Goal: Information Seeking & Learning: Learn about a topic

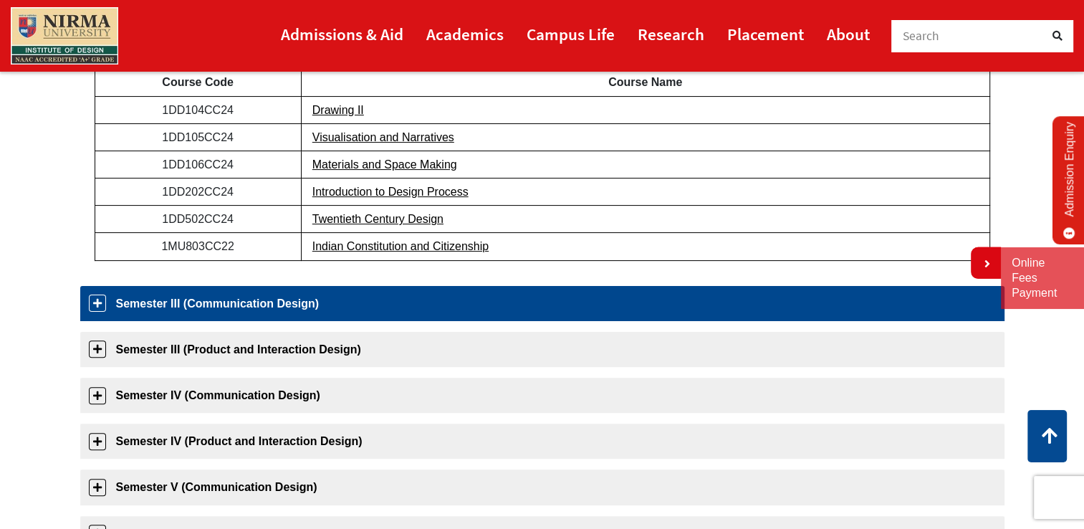
click at [208, 310] on link "Semester III (Communication Design)" at bounding box center [542, 303] width 924 height 35
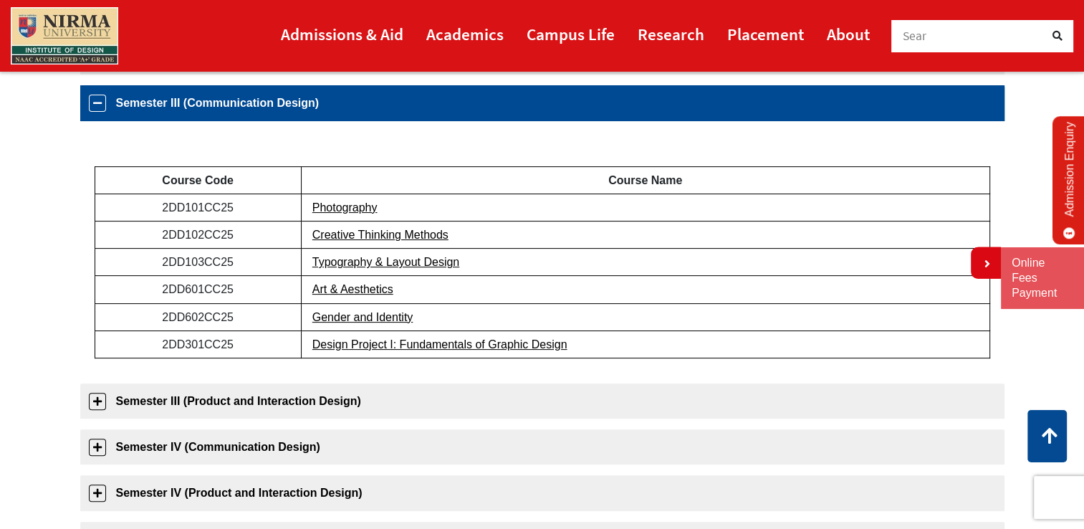
scroll to position [318, 0]
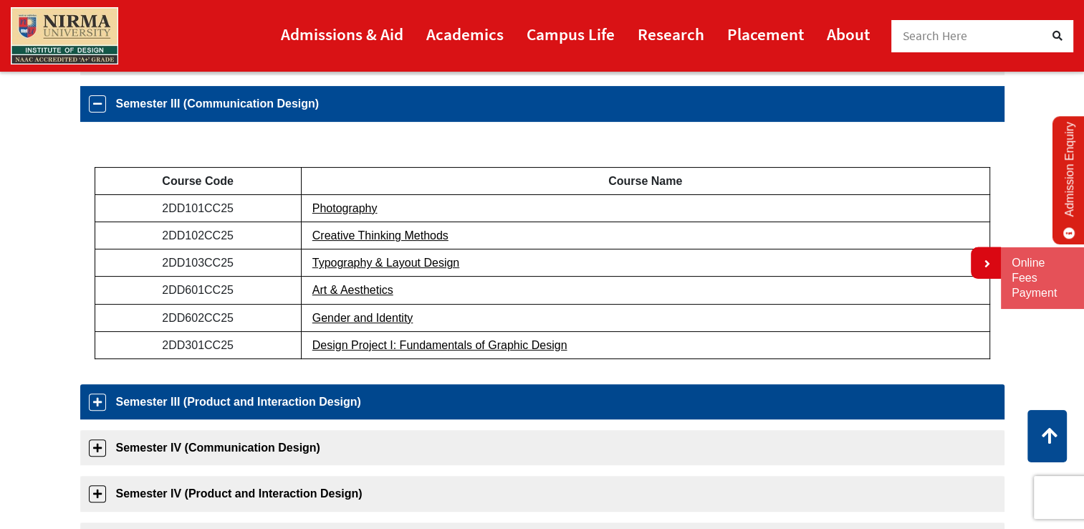
click at [278, 400] on link "Semester III (Product and Interaction Design)" at bounding box center [542, 401] width 924 height 35
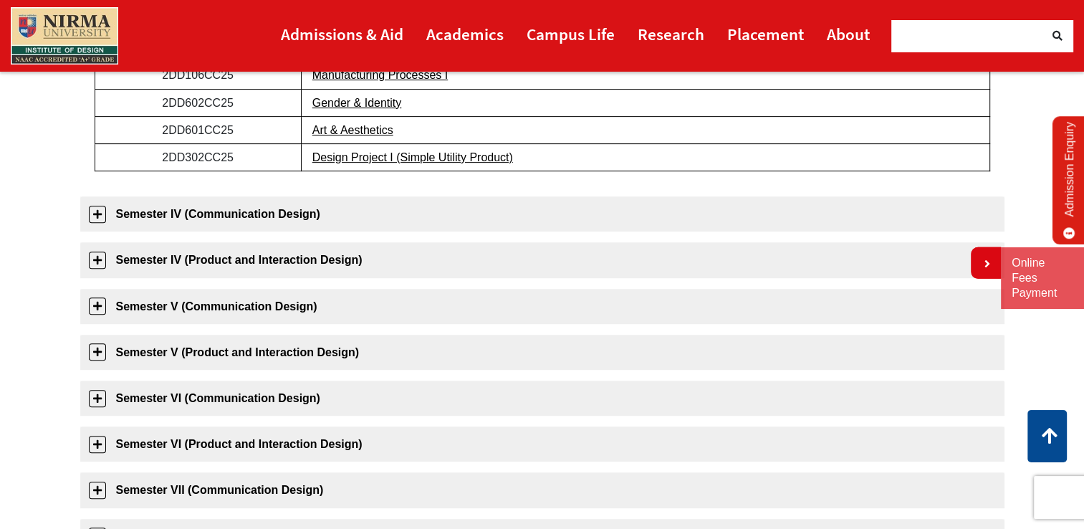
scroll to position [582, 0]
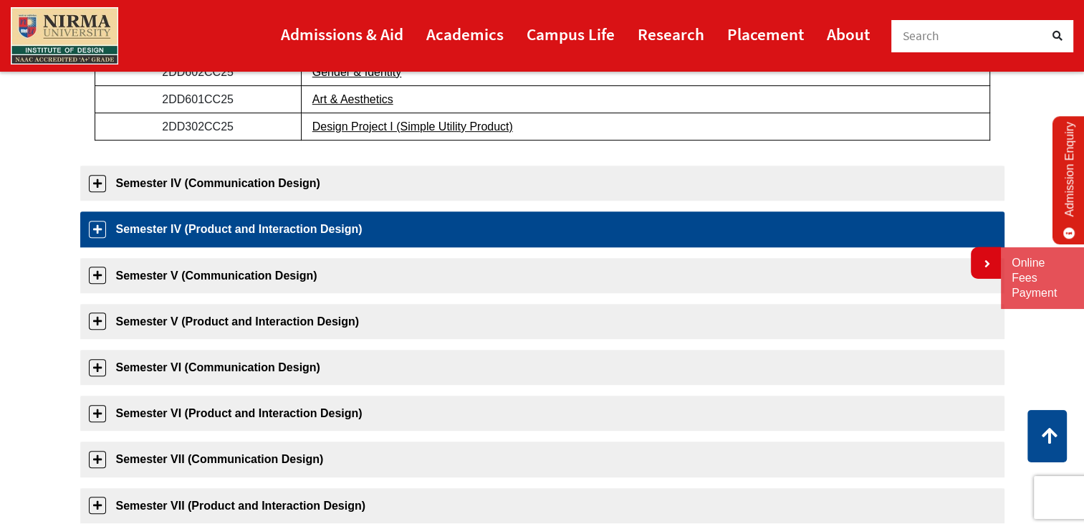
click at [203, 225] on link "Semester IV (Product and Interaction Design)" at bounding box center [542, 228] width 924 height 35
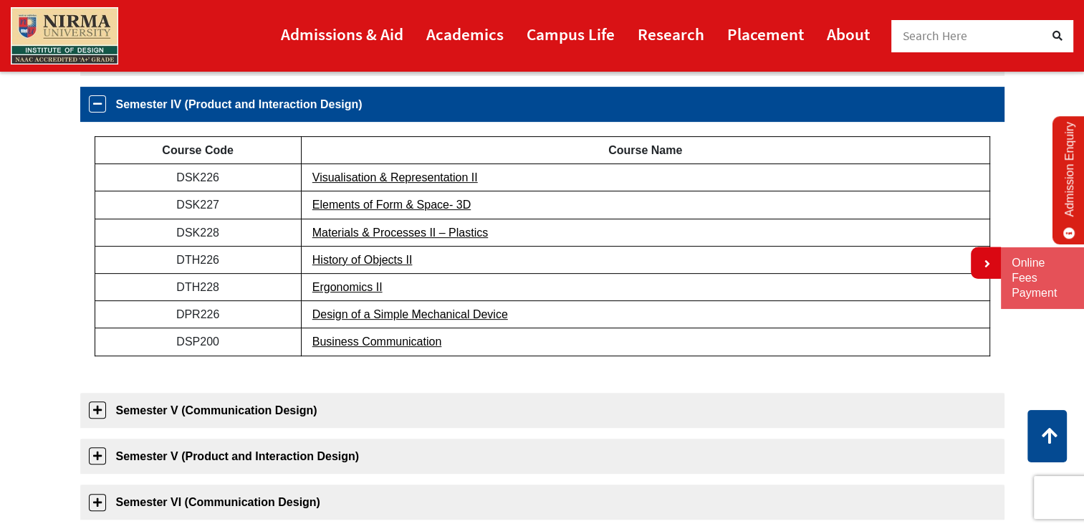
scroll to position [218, 0]
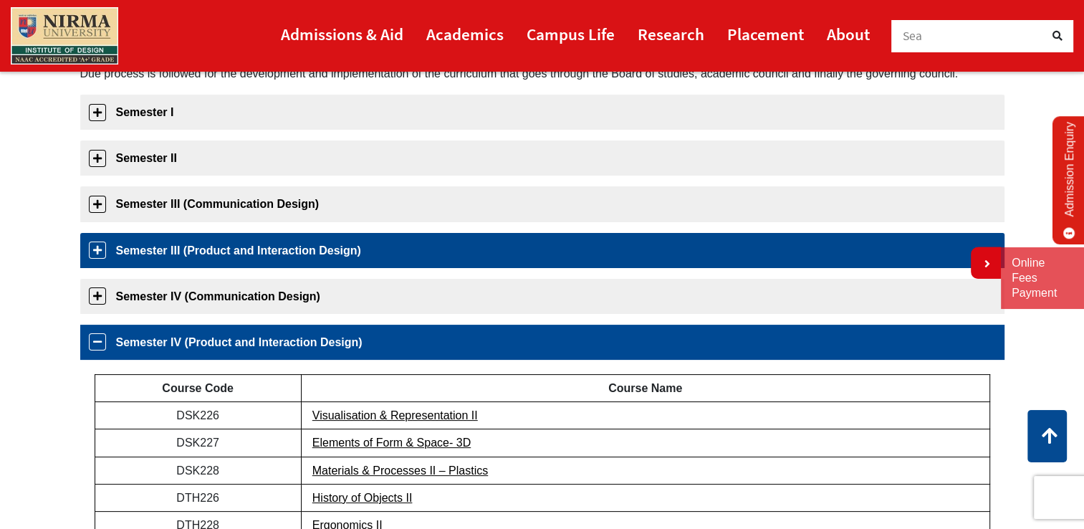
click at [222, 246] on link "Semester III (Product and Interaction Design)" at bounding box center [542, 250] width 924 height 35
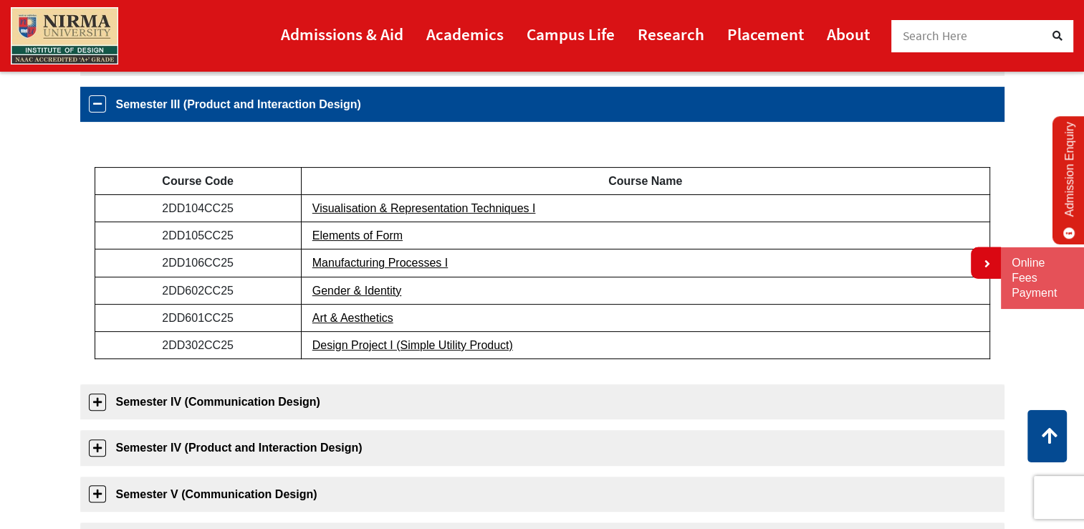
scroll to position [125, 0]
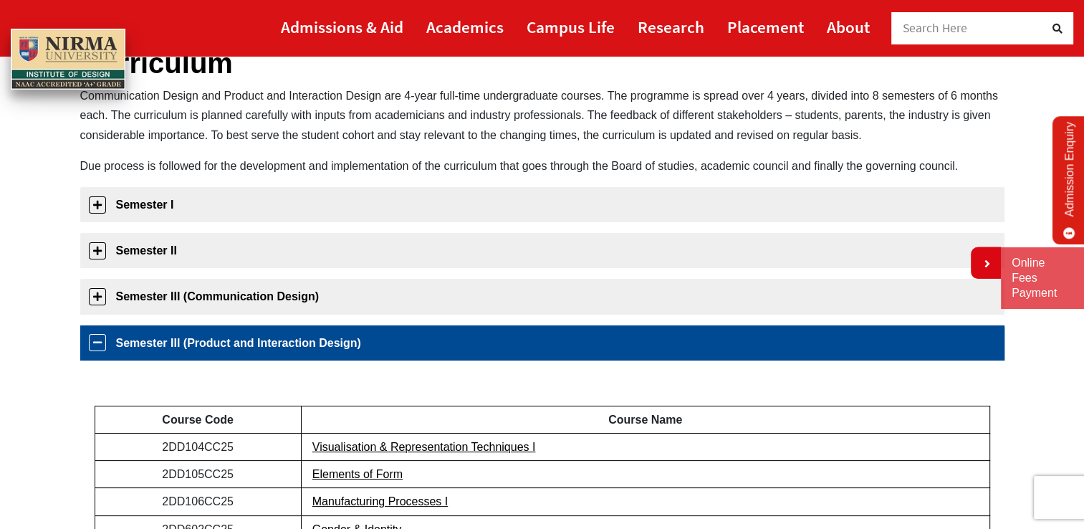
click at [157, 347] on link "Semester III (Product and Interaction Design)" at bounding box center [542, 342] width 924 height 35
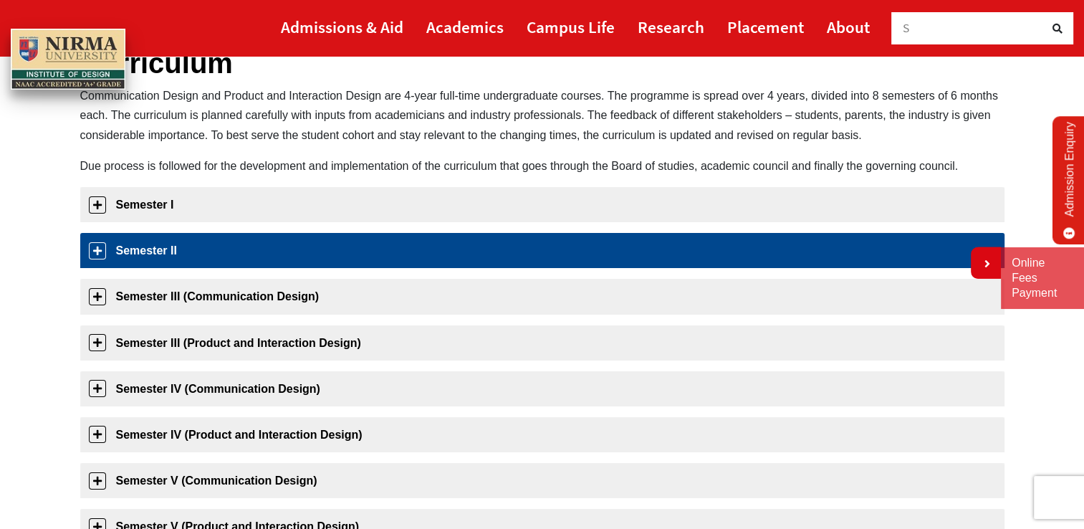
click at [172, 249] on link "Semester II" at bounding box center [542, 250] width 924 height 35
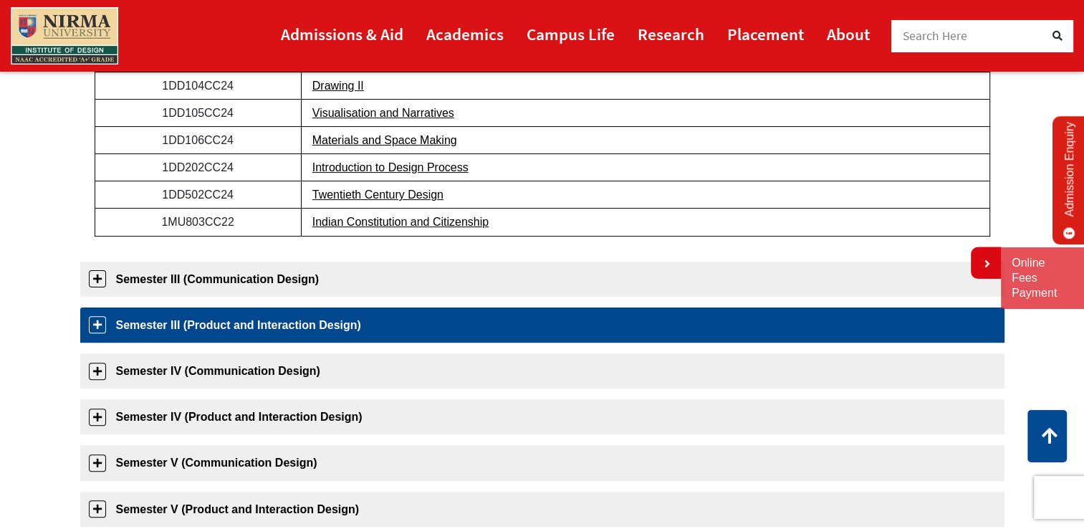
scroll to position [392, 0]
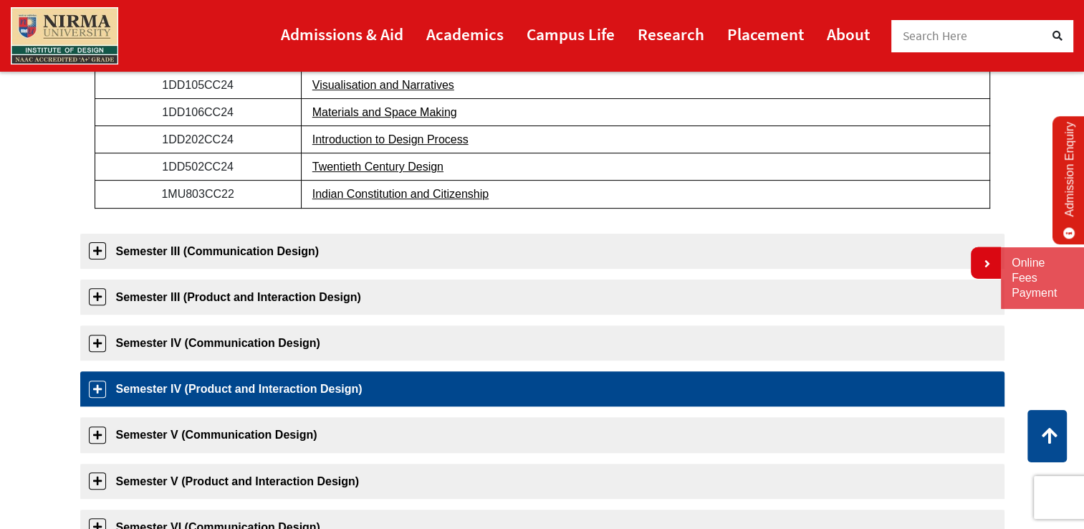
click at [165, 376] on link "Semester IV (Product and Interaction Design)" at bounding box center [542, 388] width 924 height 35
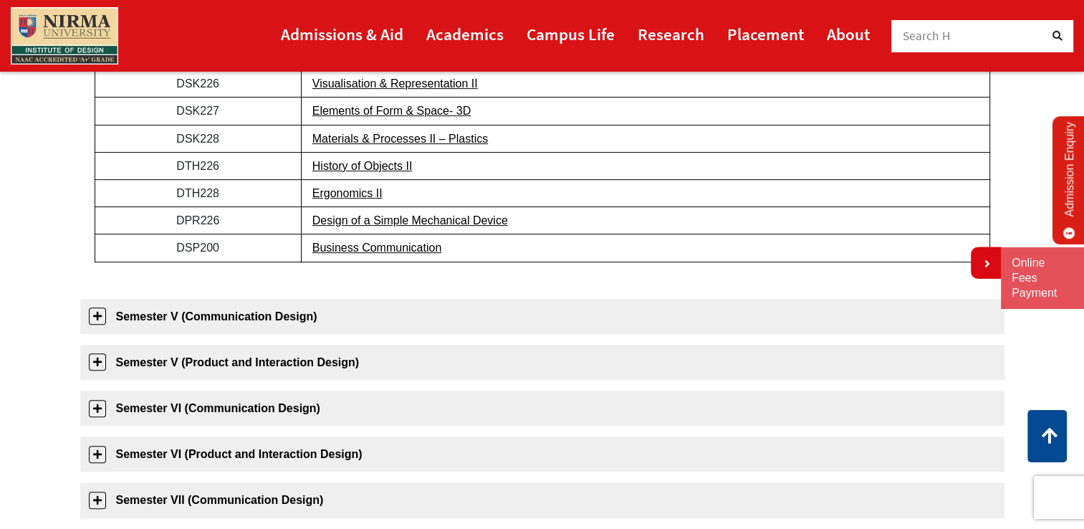
scroll to position [575, 0]
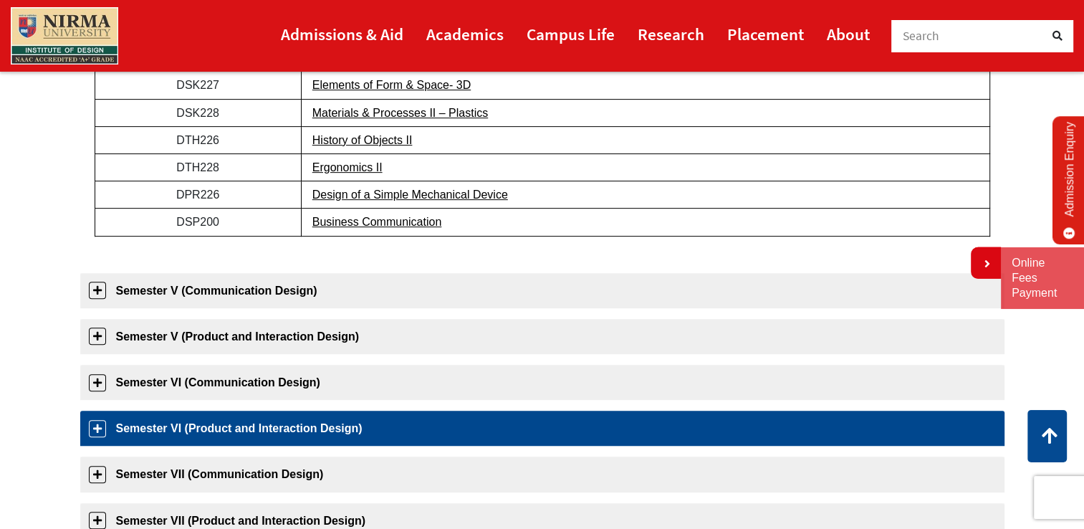
click at [198, 421] on link "Semester VI (Product and Interaction Design)" at bounding box center [542, 427] width 924 height 35
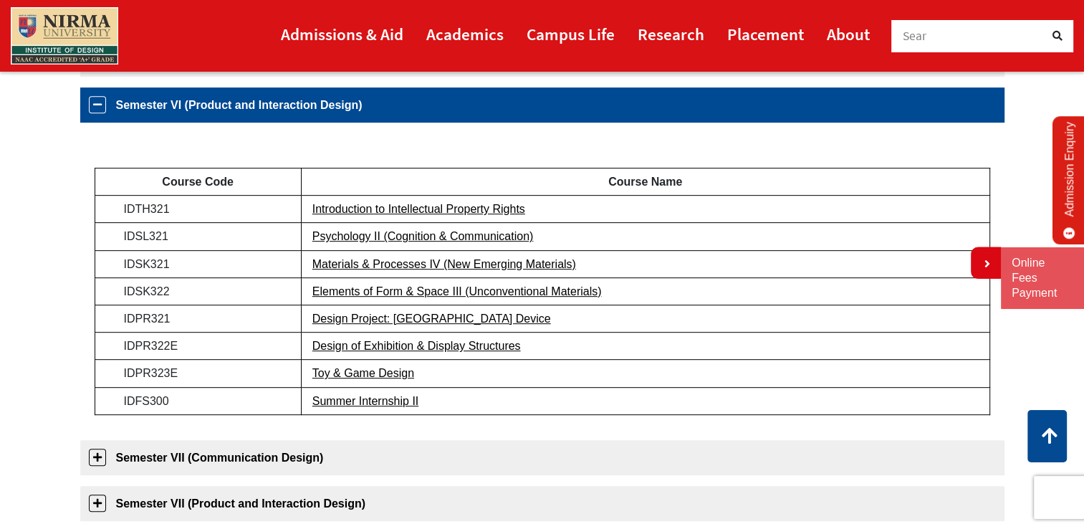
scroll to position [640, 0]
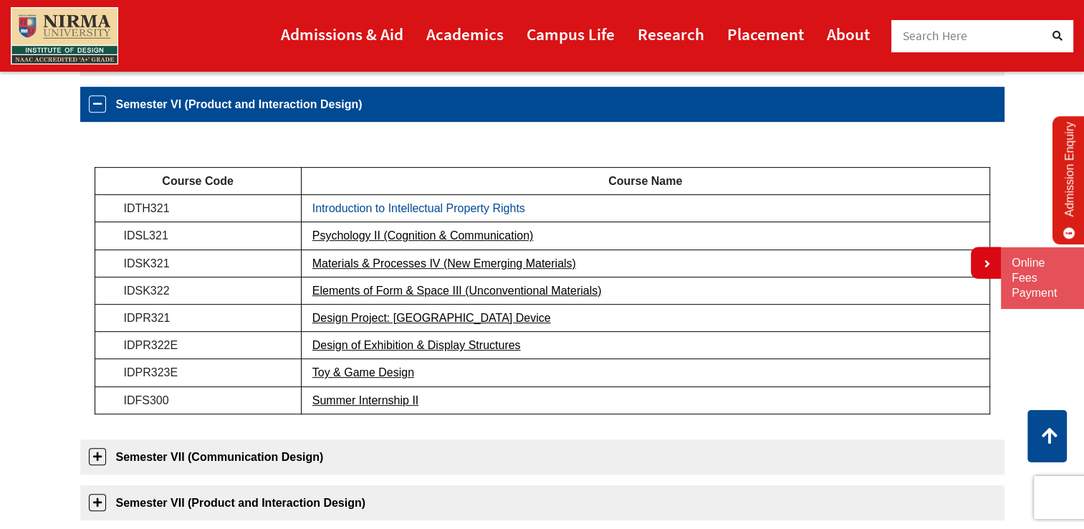
click at [367, 209] on link "Introduction to Intellectual Property Rights" at bounding box center [418, 208] width 213 height 12
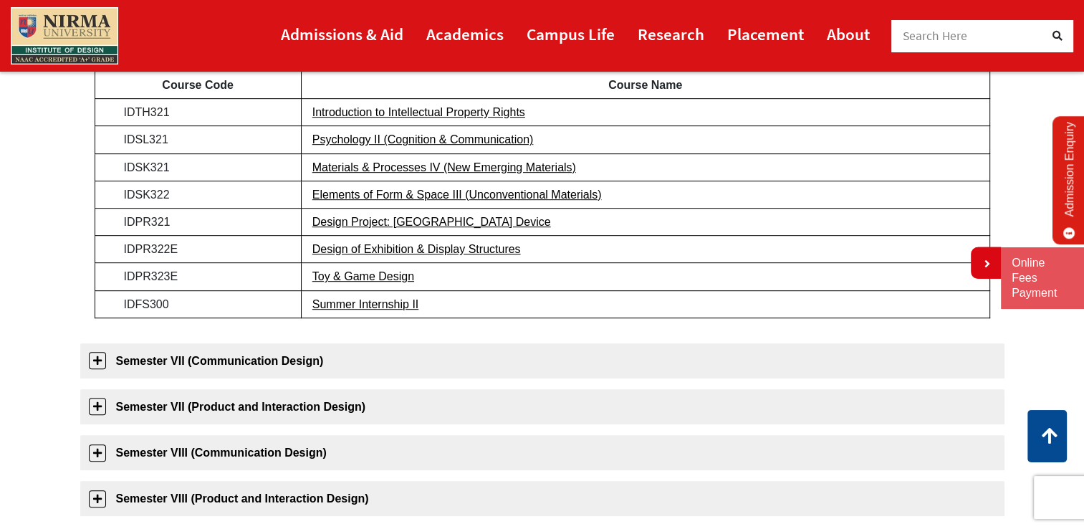
scroll to position [759, 0]
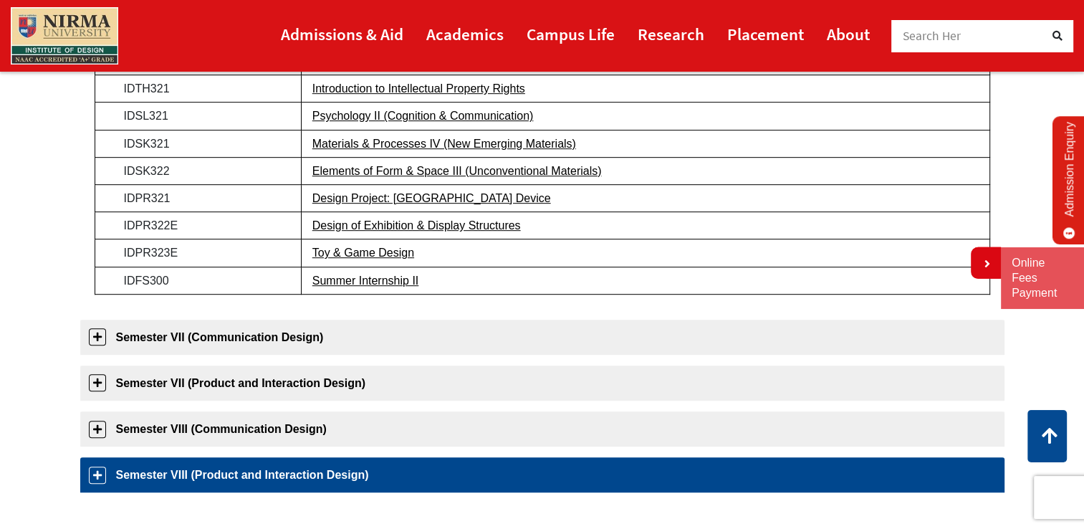
click at [200, 469] on link "Semester VIII (Product and Interaction Design)" at bounding box center [542, 474] width 924 height 35
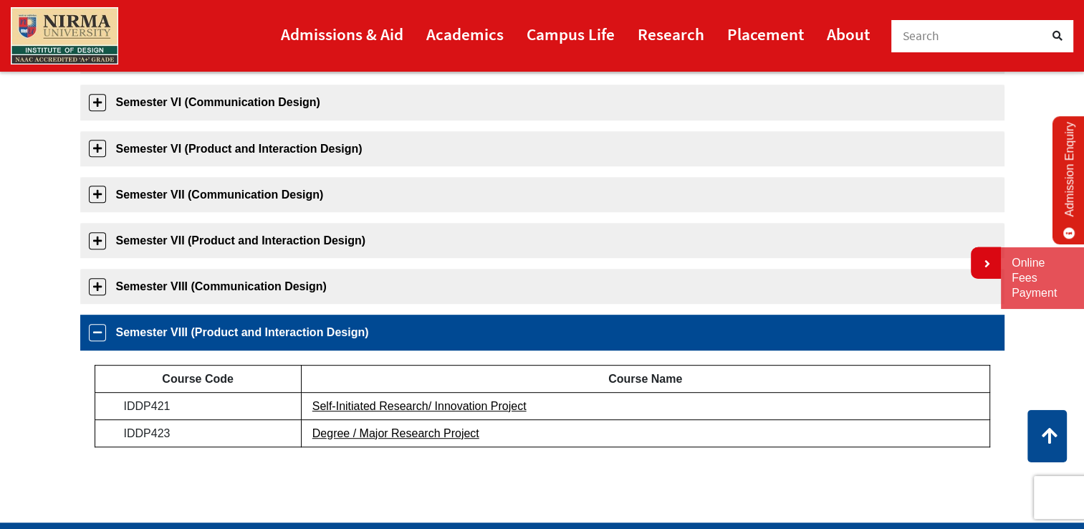
scroll to position [466, 0]
